Goal: Information Seeking & Learning: Compare options

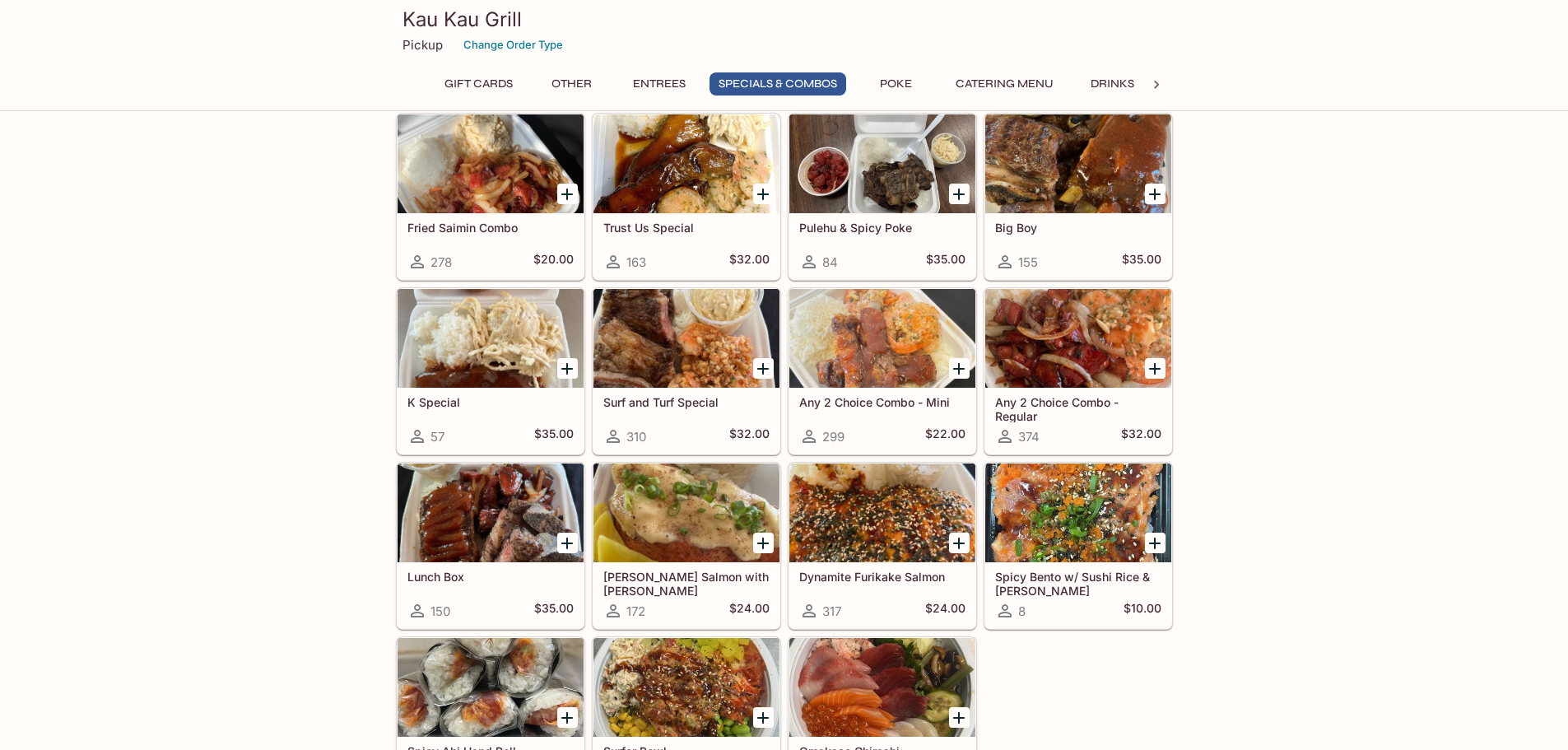
scroll to position [1791, 0]
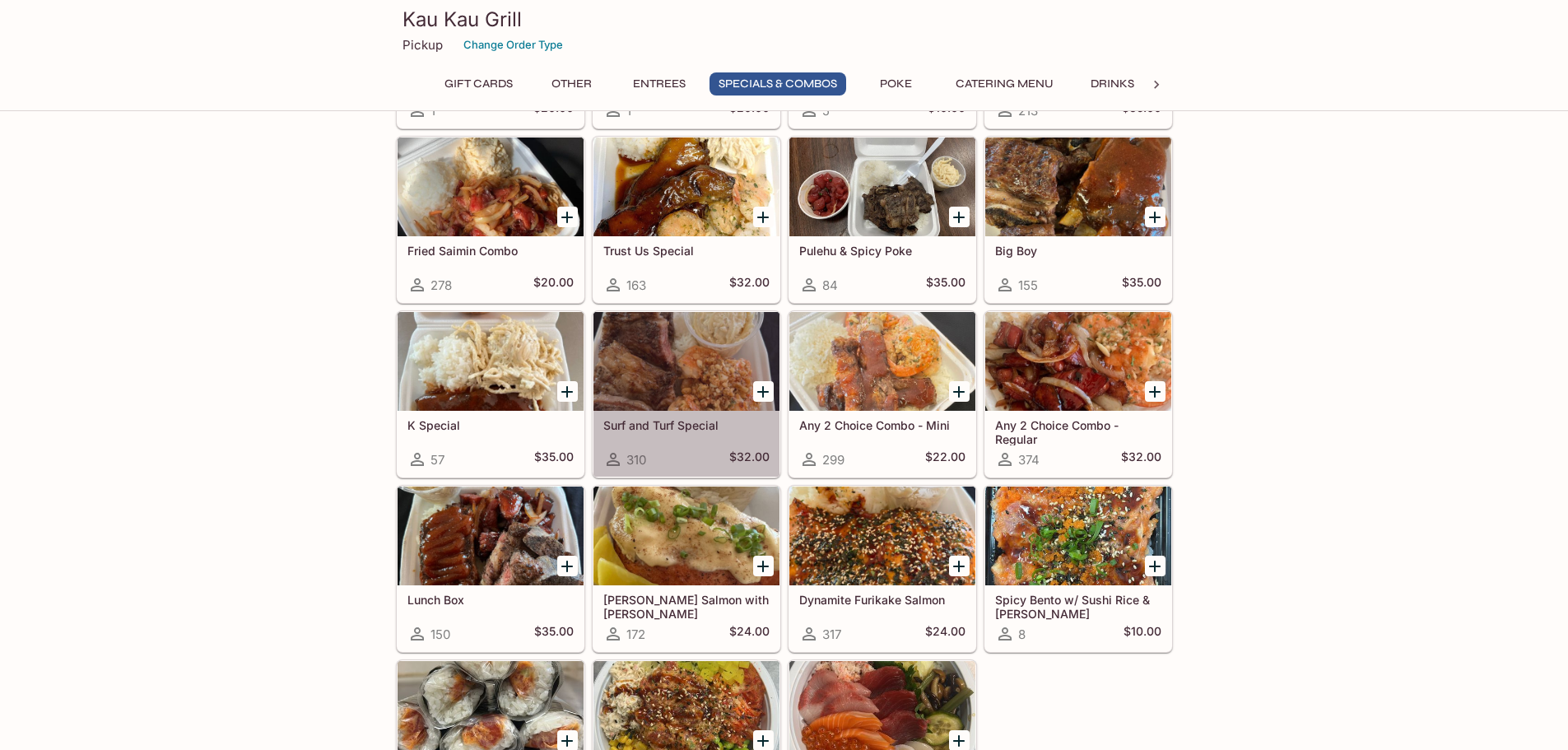
click at [675, 433] on div "Surf and Turf Special 310 $32.00" at bounding box center [686, 443] width 186 height 66
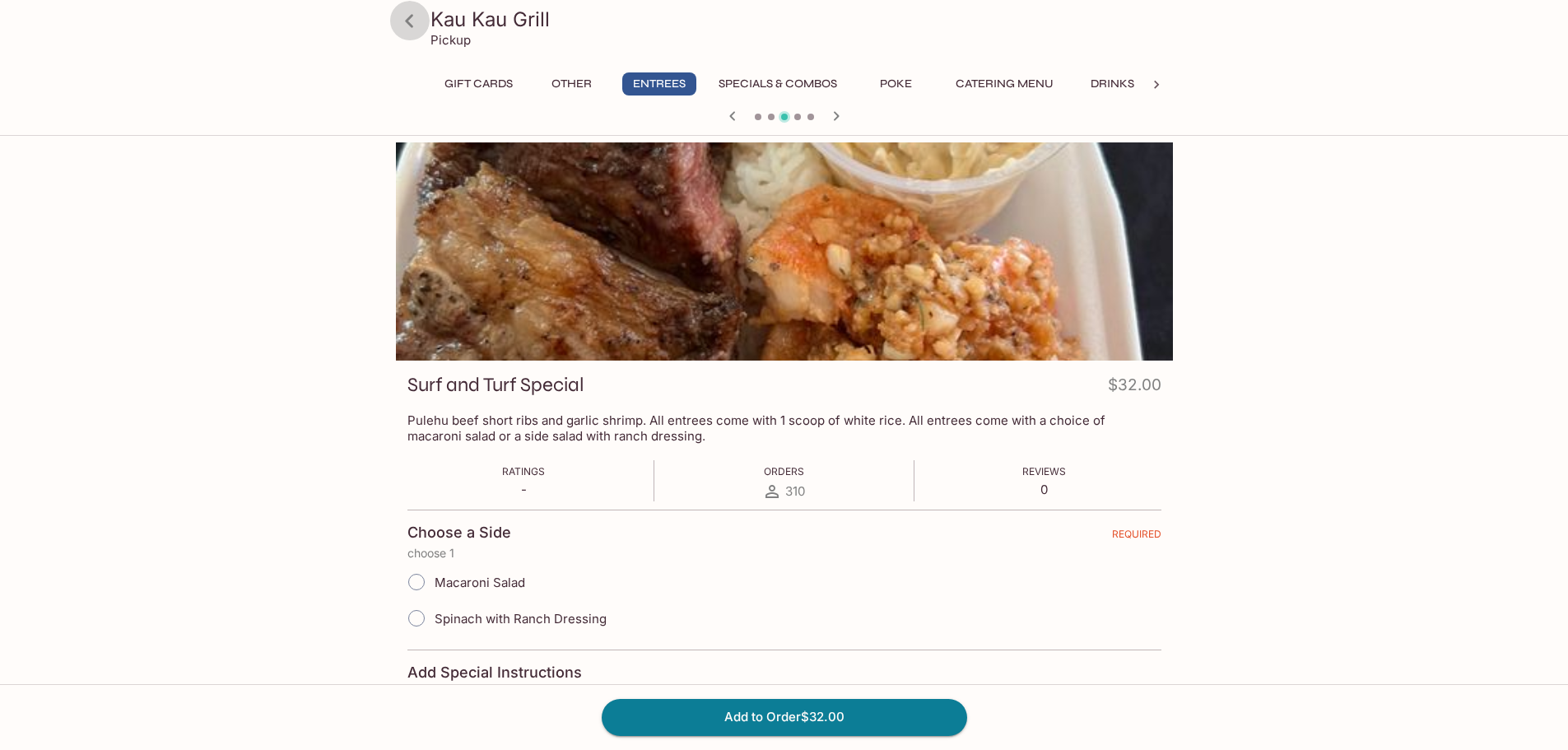
click at [416, 18] on icon at bounding box center [410, 21] width 29 height 29
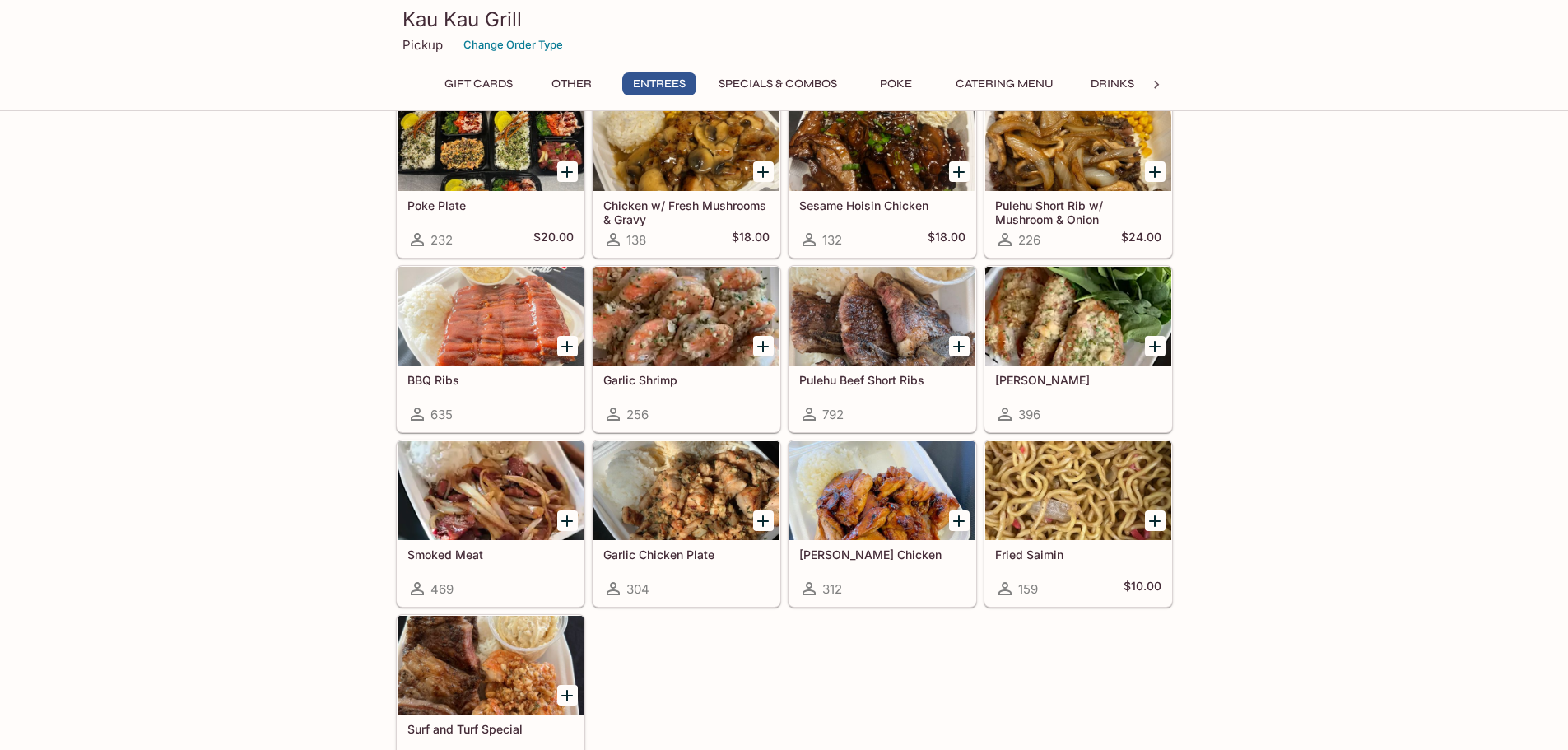
scroll to position [741, 0]
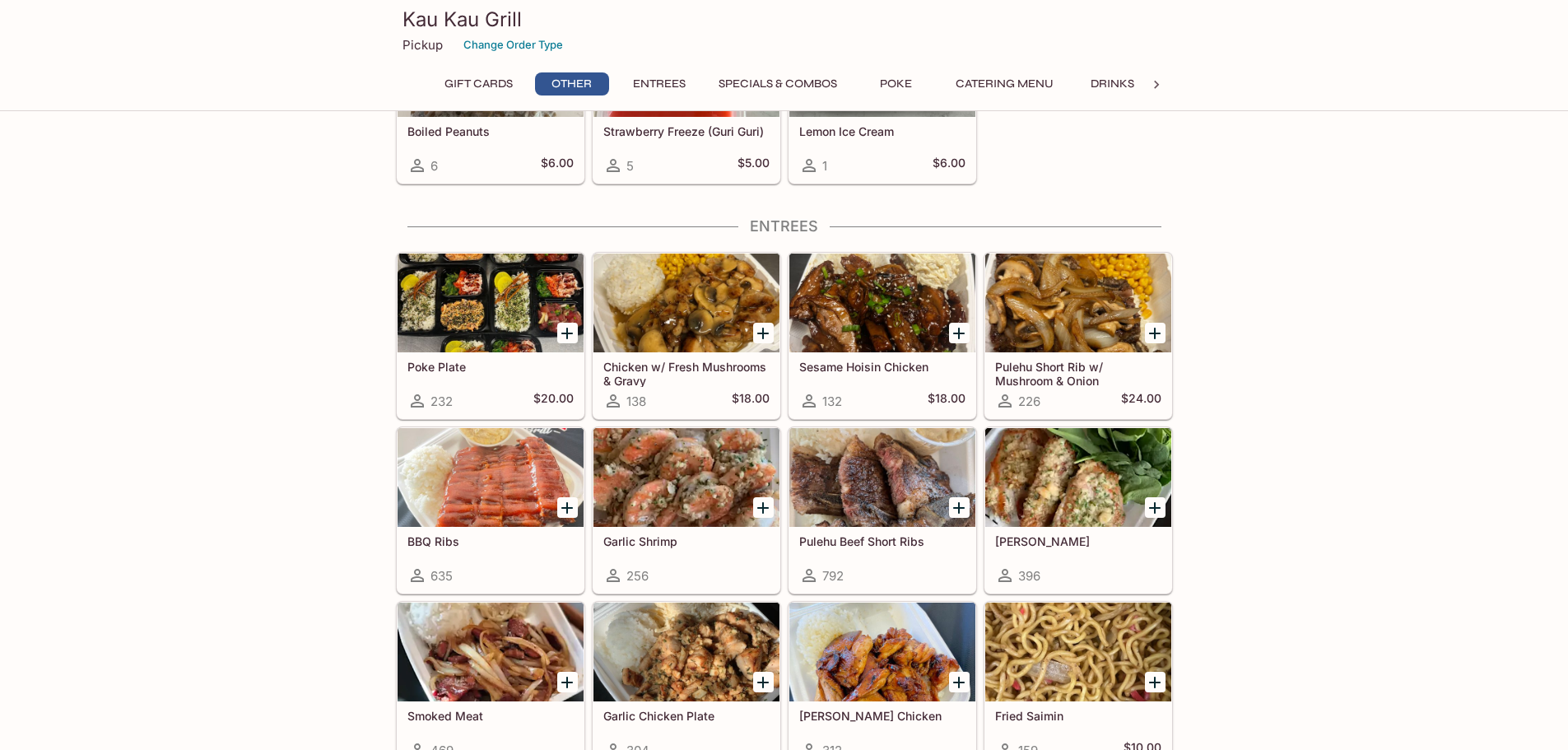
click at [860, 364] on h5 "Sesame Hoisin Chicken" at bounding box center [882, 366] width 166 height 14
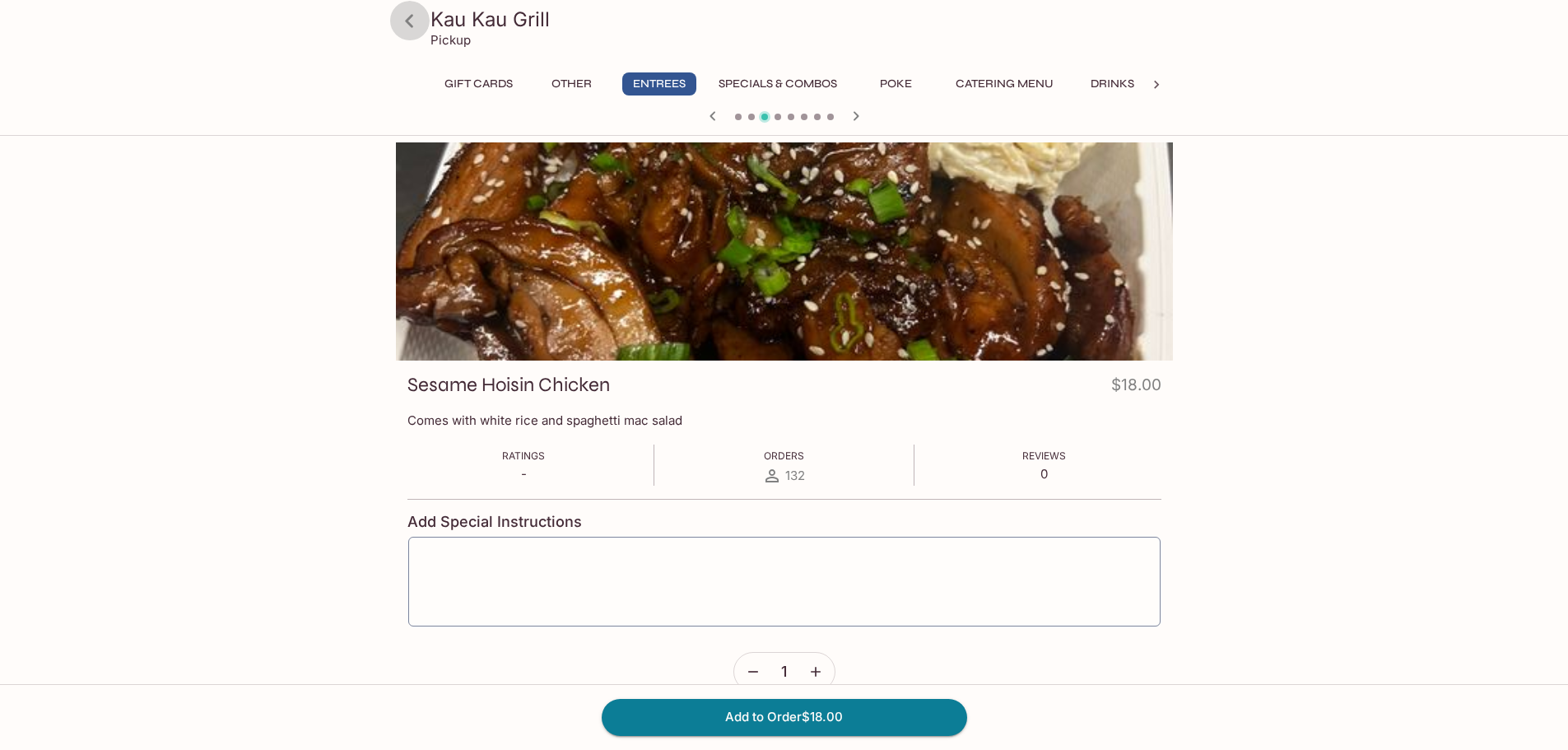
click at [416, 21] on icon at bounding box center [410, 21] width 29 height 29
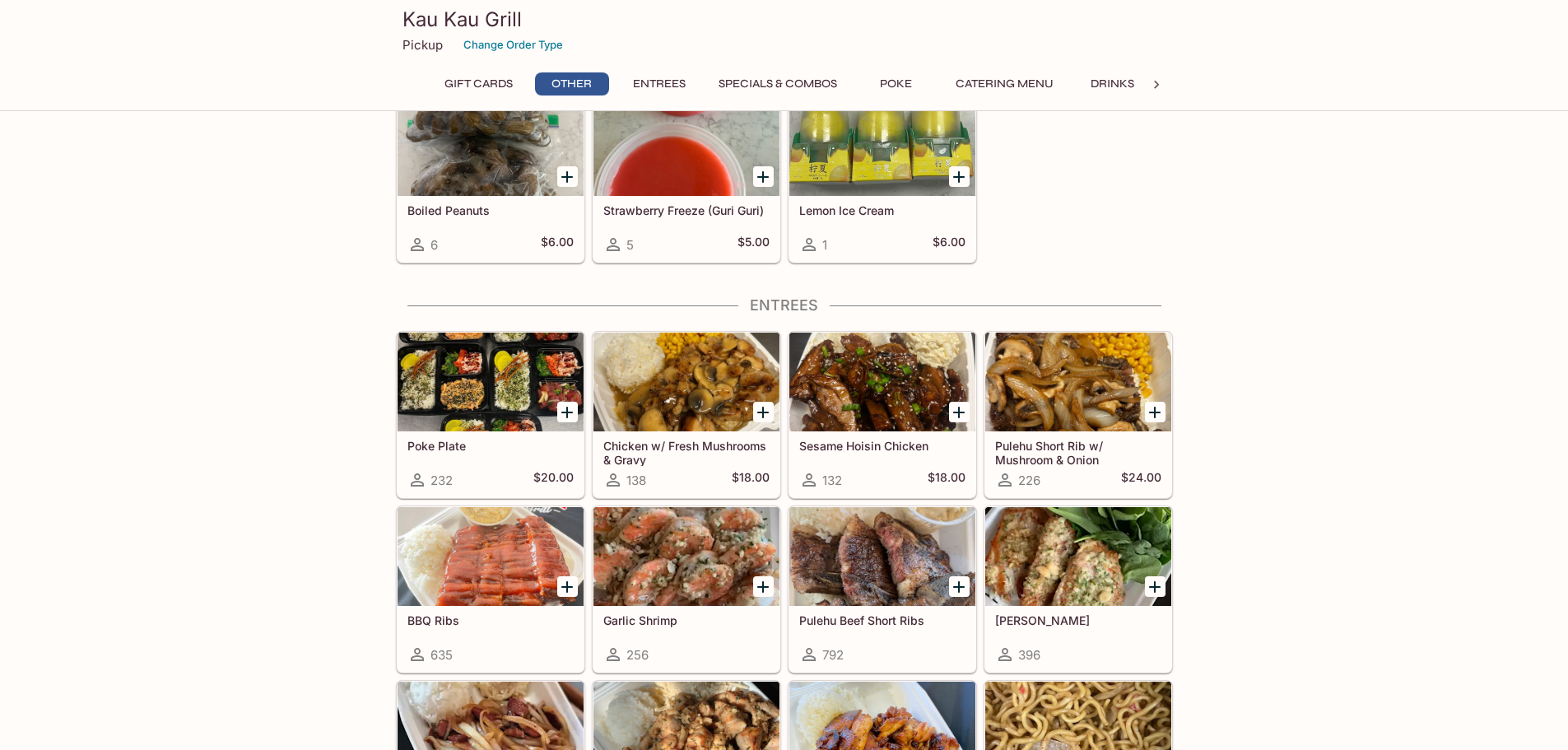
scroll to position [658, 0]
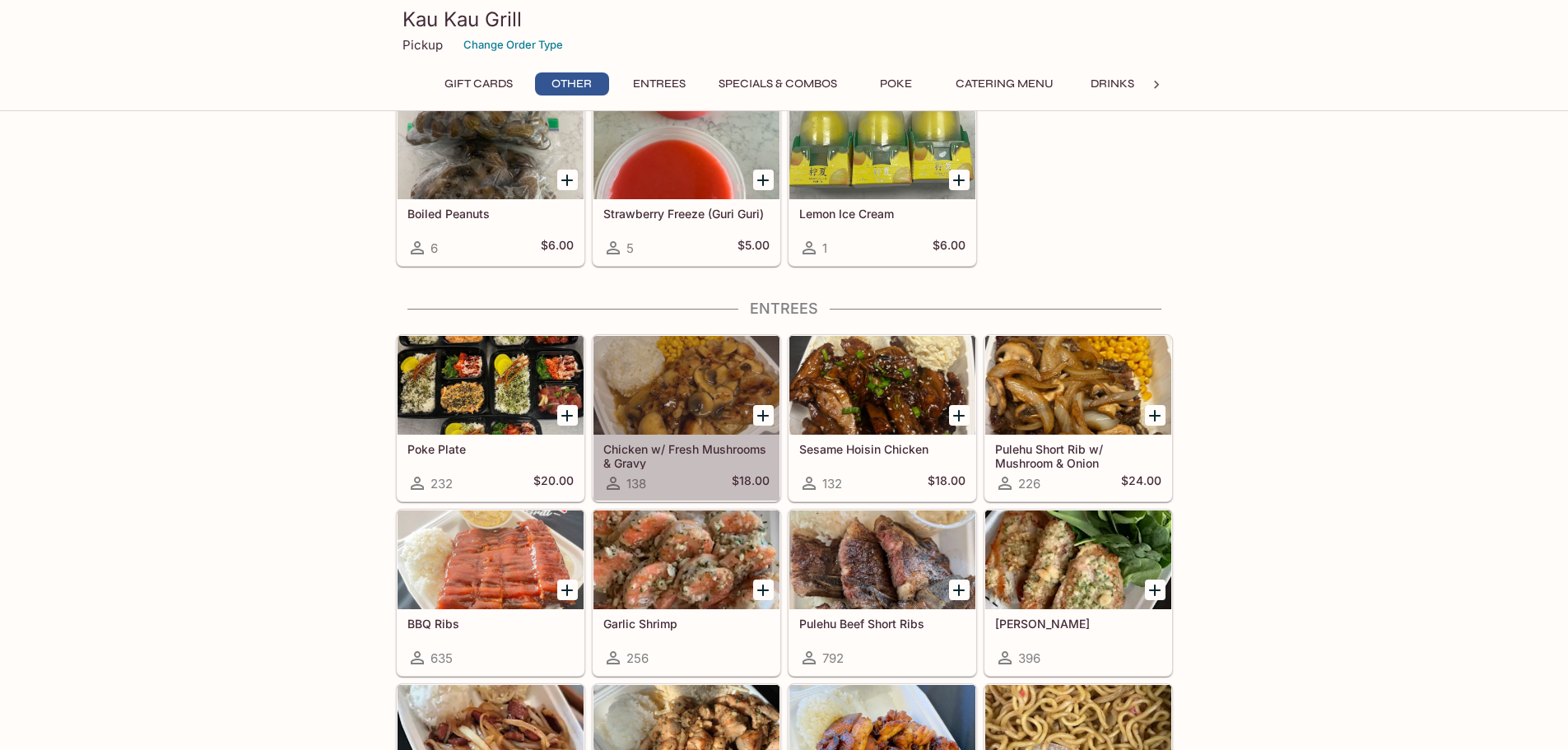
click at [692, 448] on h5 "Chicken w/ Fresh Mushrooms & Gravy" at bounding box center [686, 456] width 166 height 27
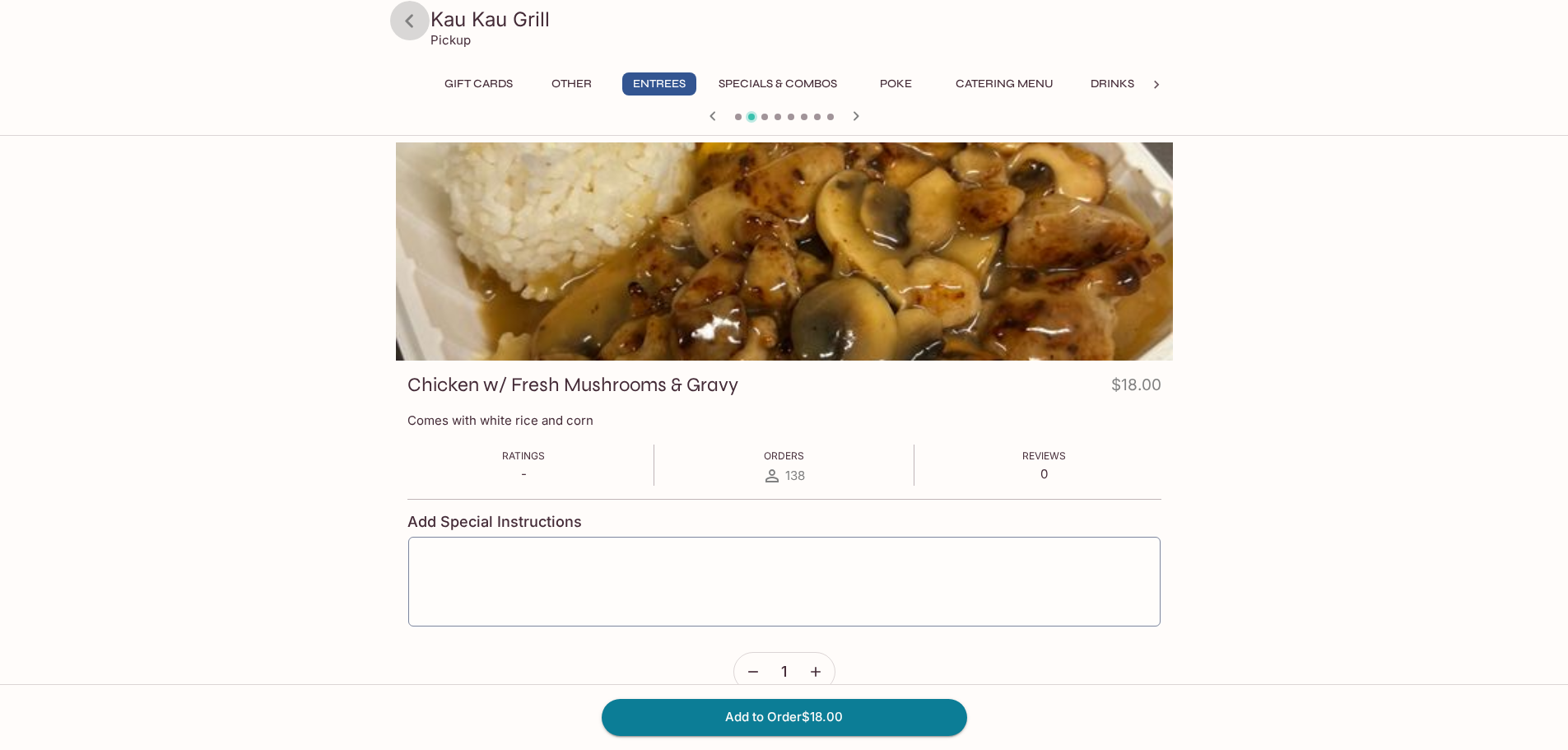
click at [415, 22] on icon at bounding box center [410, 21] width 29 height 29
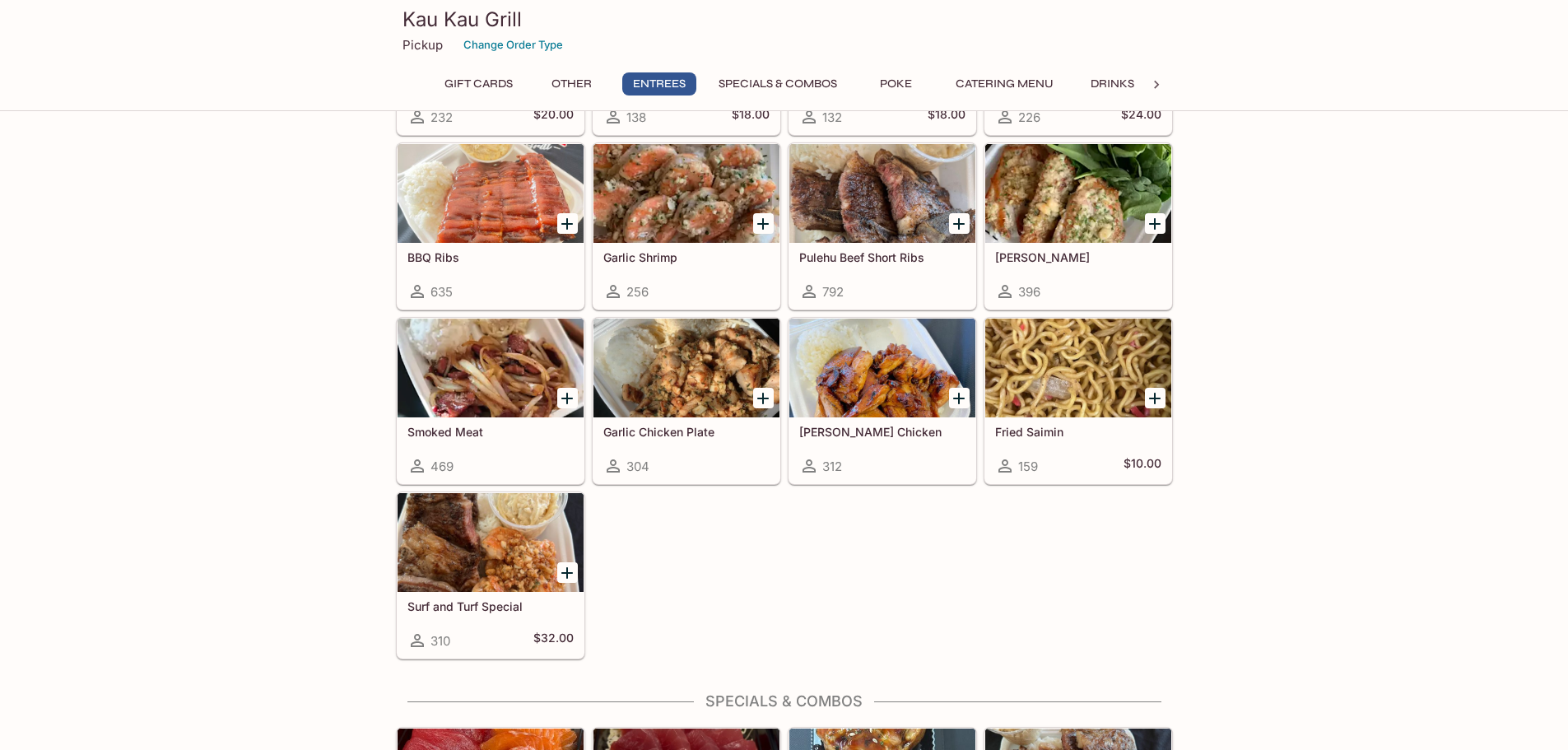
scroll to position [1070, 0]
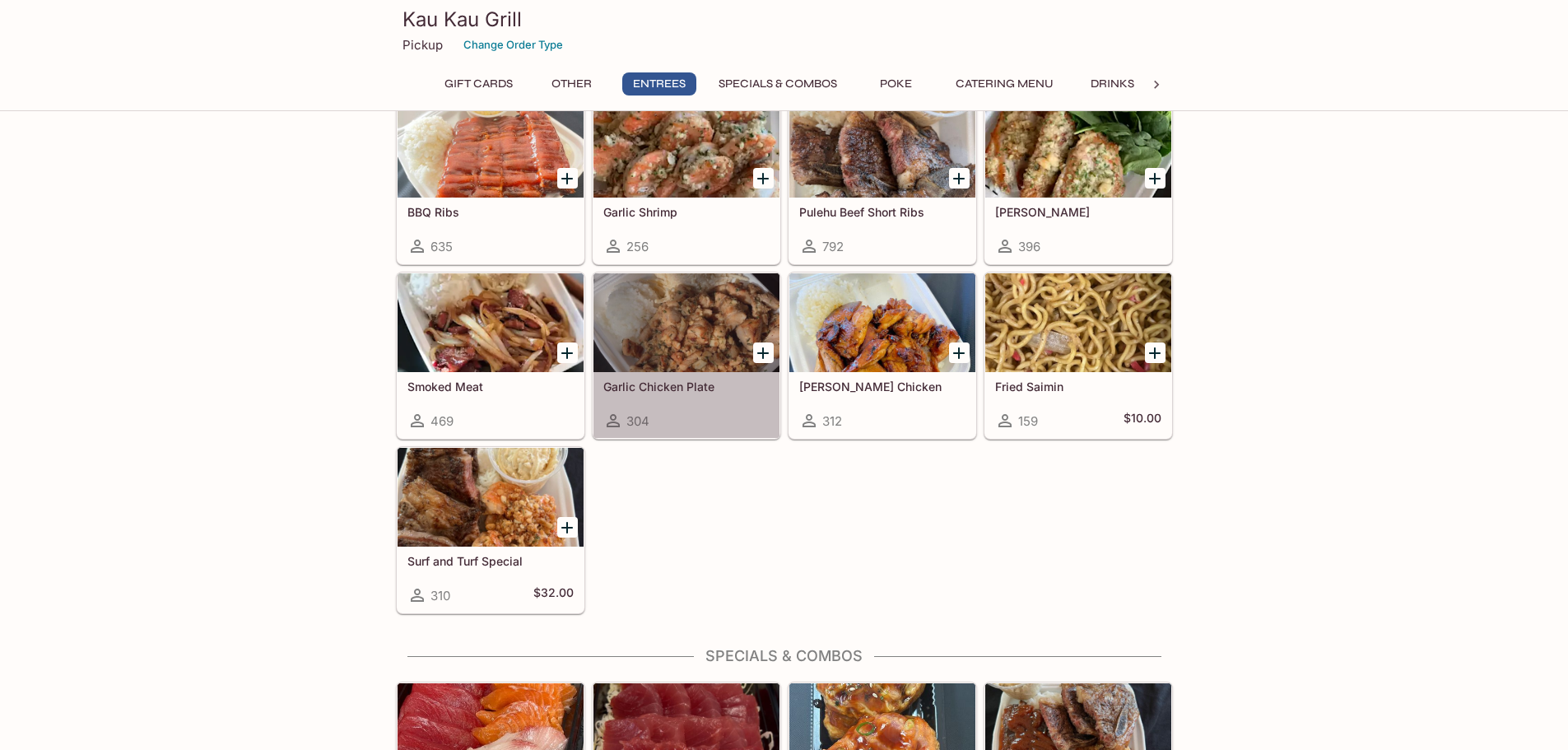
click at [670, 378] on div "Garlic Chicken Plate 304" at bounding box center [686, 404] width 186 height 66
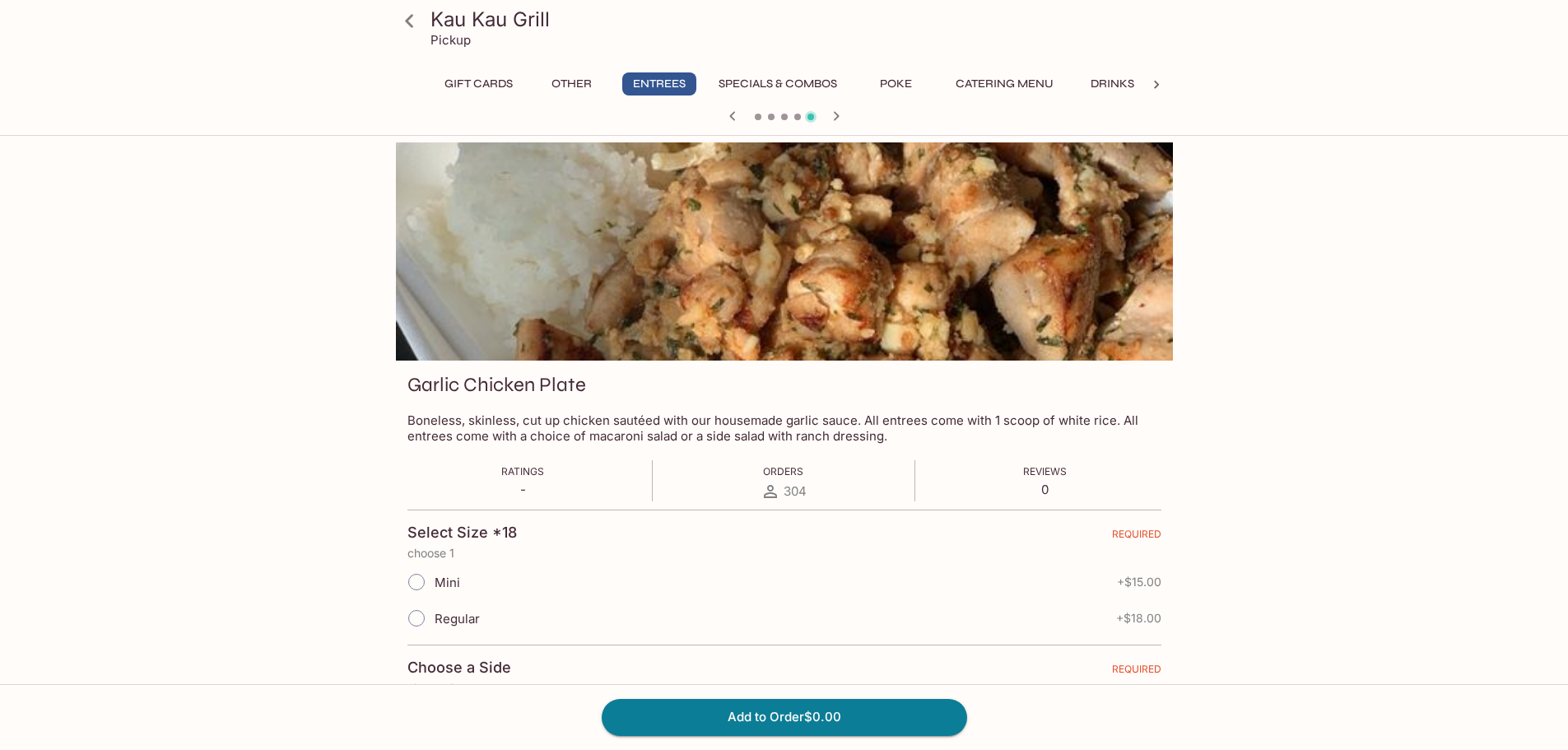
click at [410, 11] on icon at bounding box center [410, 21] width 29 height 29
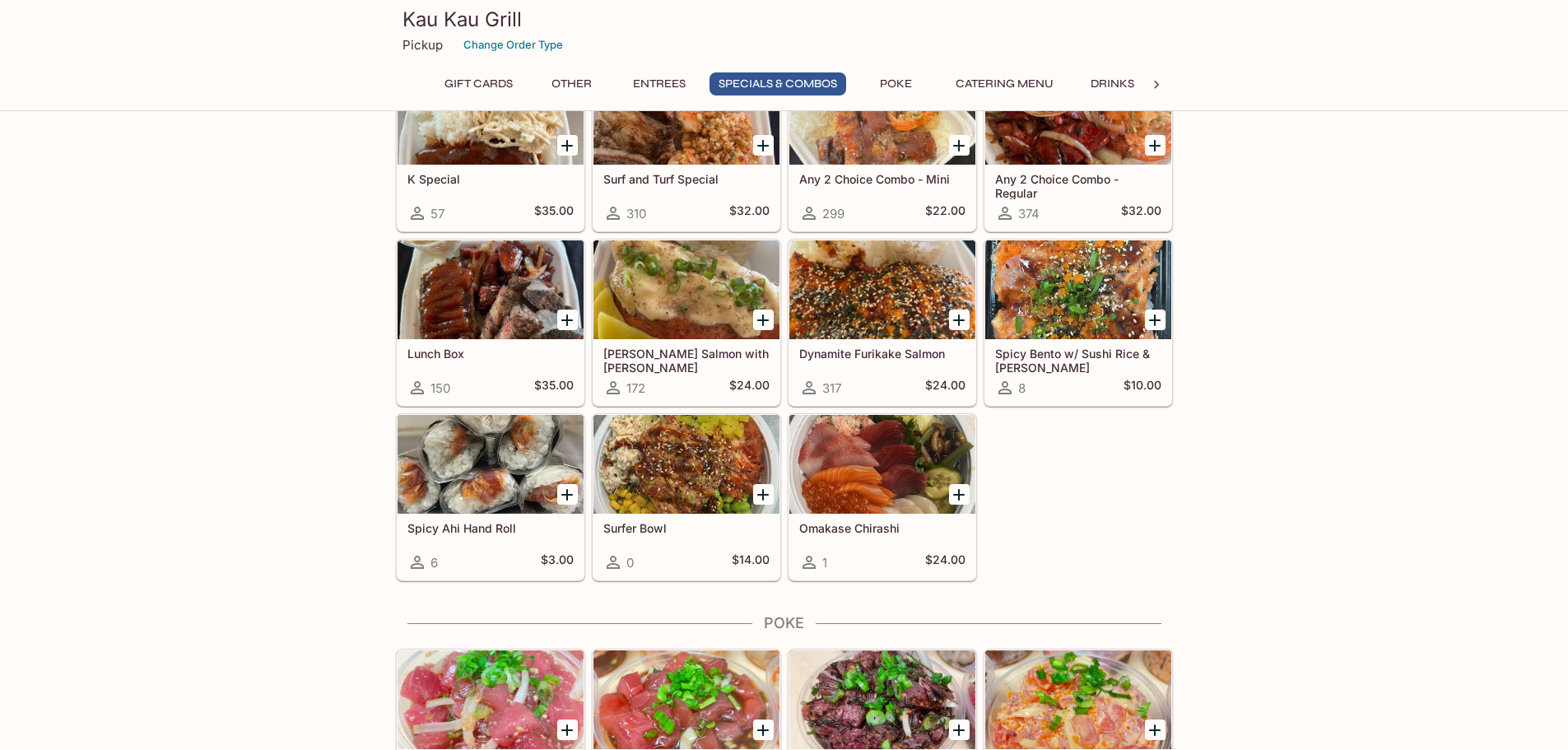
scroll to position [1812, 0]
